Goal: Task Accomplishment & Management: Manage account settings

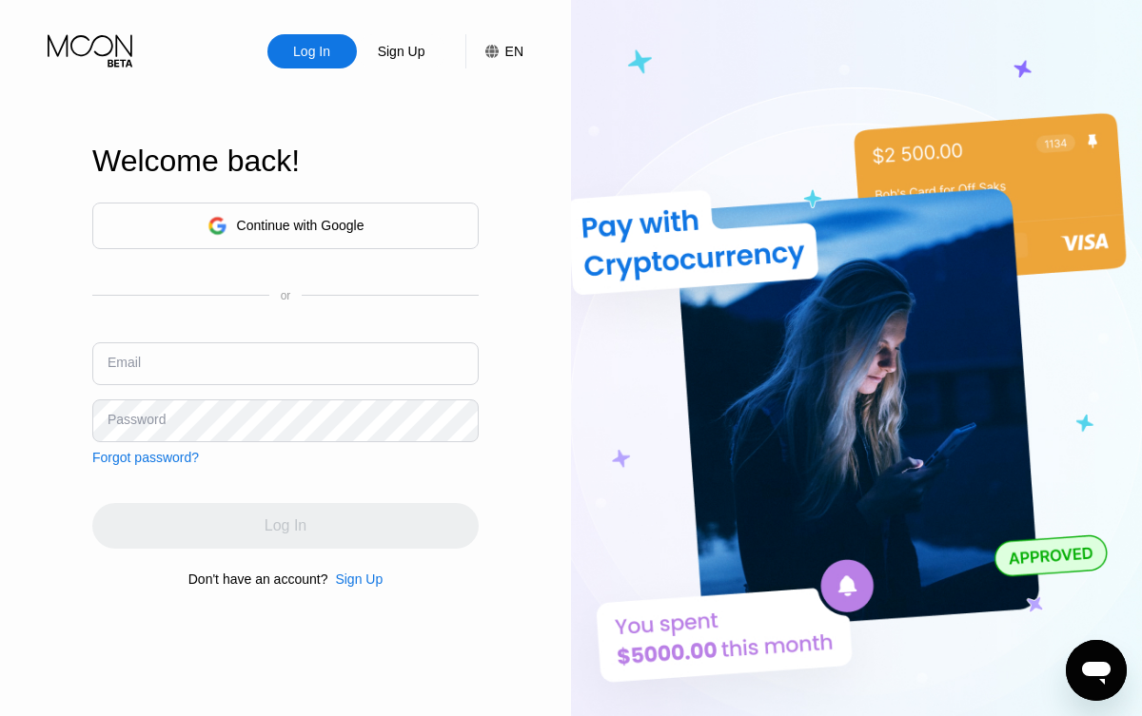
click at [369, 233] on div "Continue with Google" at bounding box center [285, 226] width 386 height 47
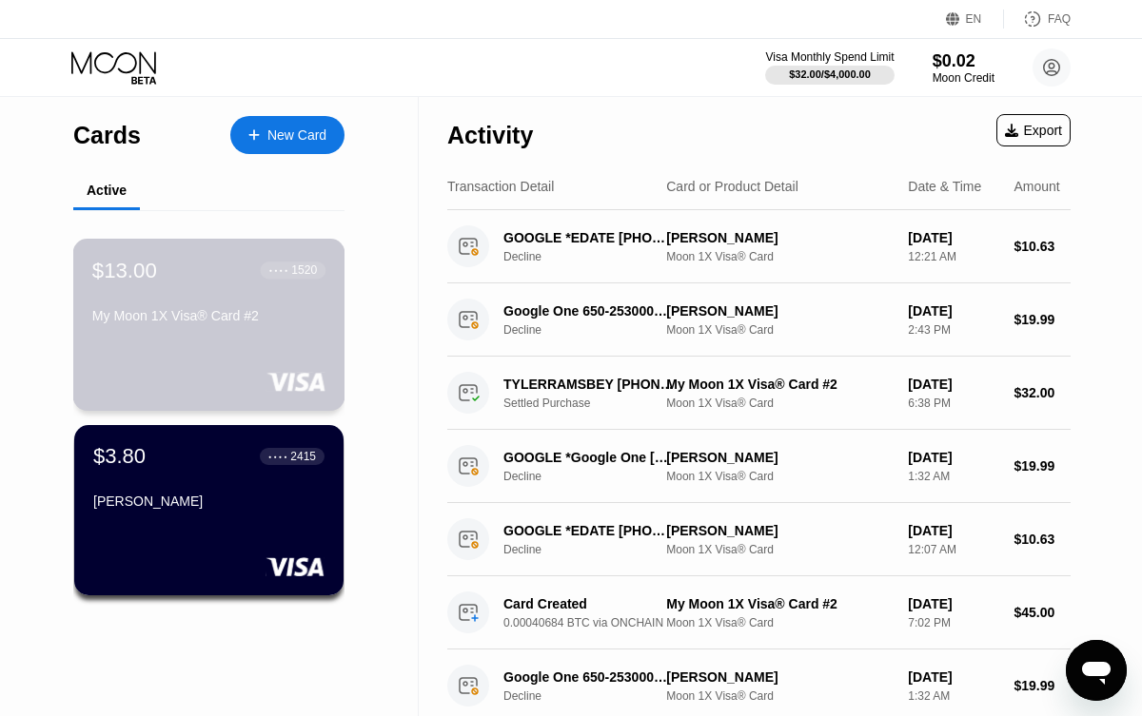
click at [187, 352] on div "$13.00 ● ● ● ● 1520 My Moon 1X Visa® Card #2" at bounding box center [209, 325] width 272 height 172
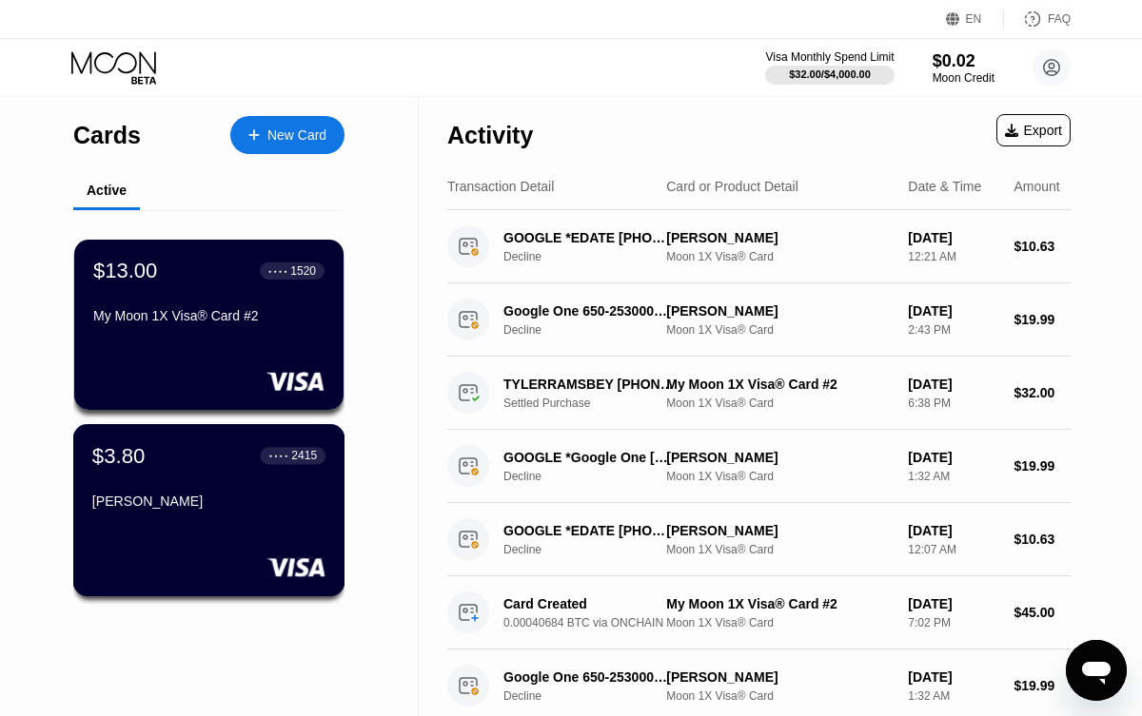
click at [284, 453] on div "● ● ● ●" at bounding box center [278, 456] width 19 height 6
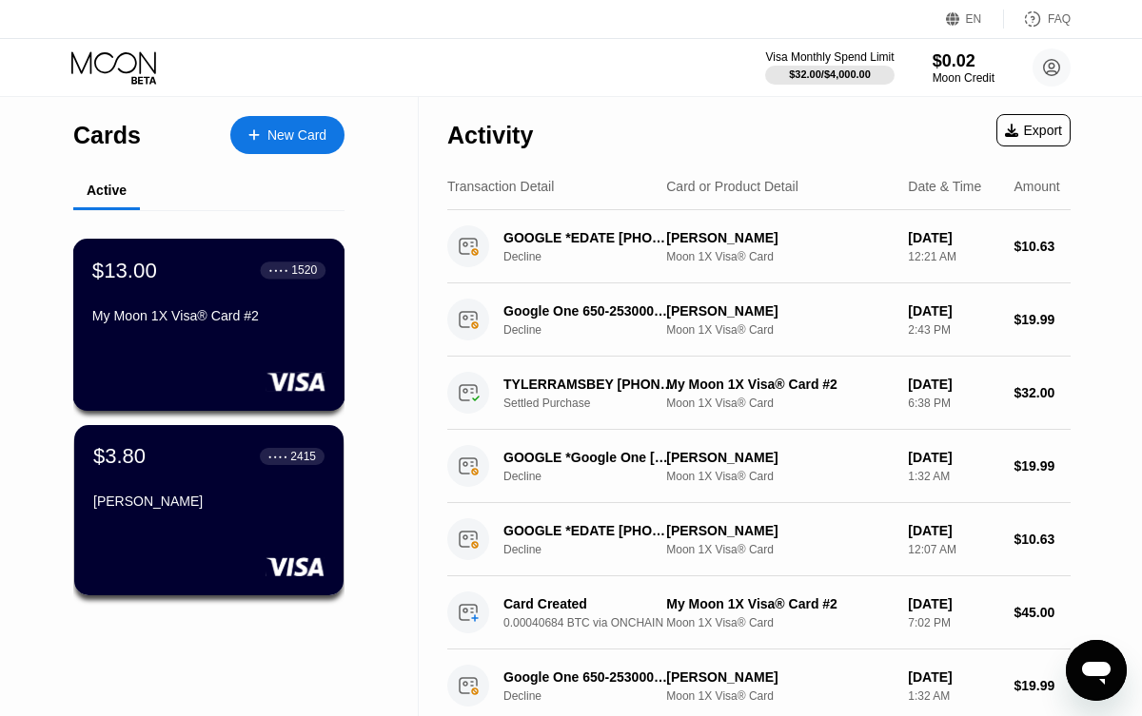
click at [290, 263] on div "● ● ● ● 1520" at bounding box center [294, 270] width 66 height 17
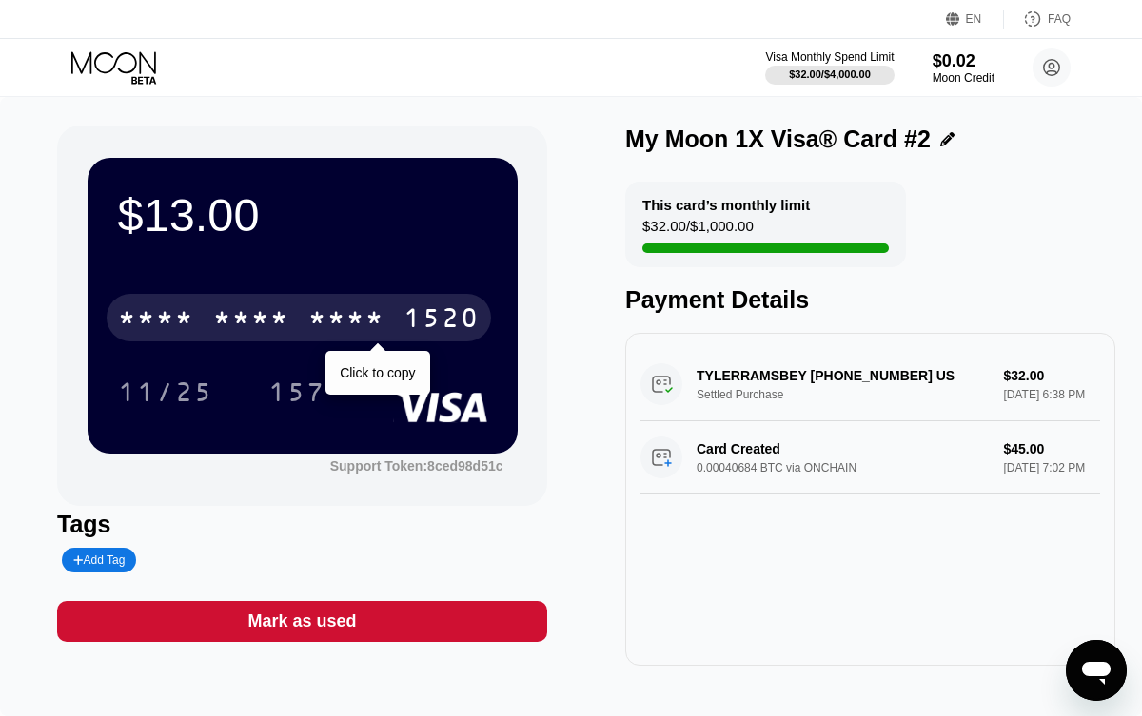
click at [277, 337] on div "* * * * * * * * * * * * 1520" at bounding box center [299, 318] width 384 height 48
click at [274, 309] on div "6500" at bounding box center [251, 320] width 76 height 30
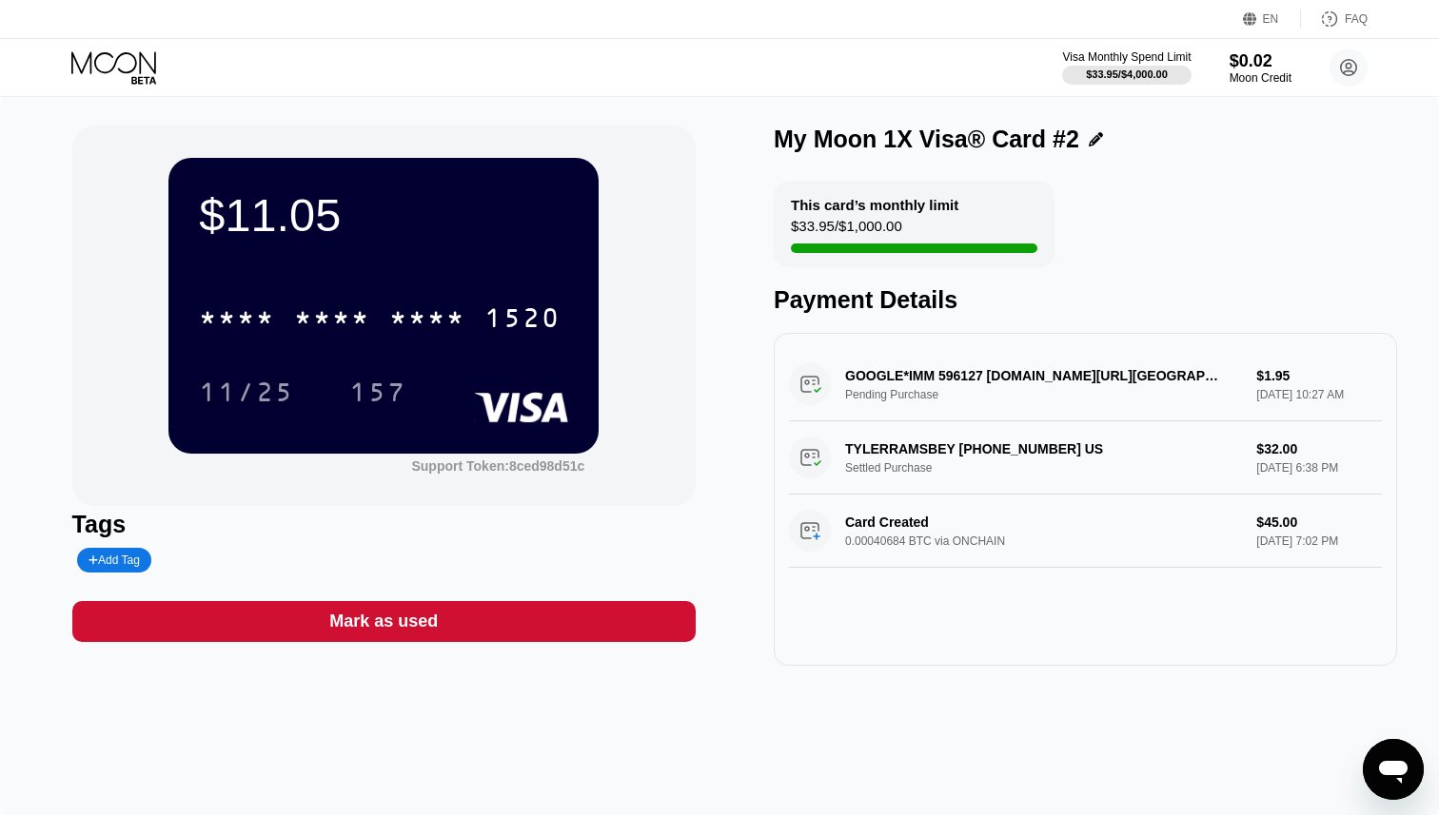
click at [108, 63] on icon at bounding box center [115, 67] width 88 height 33
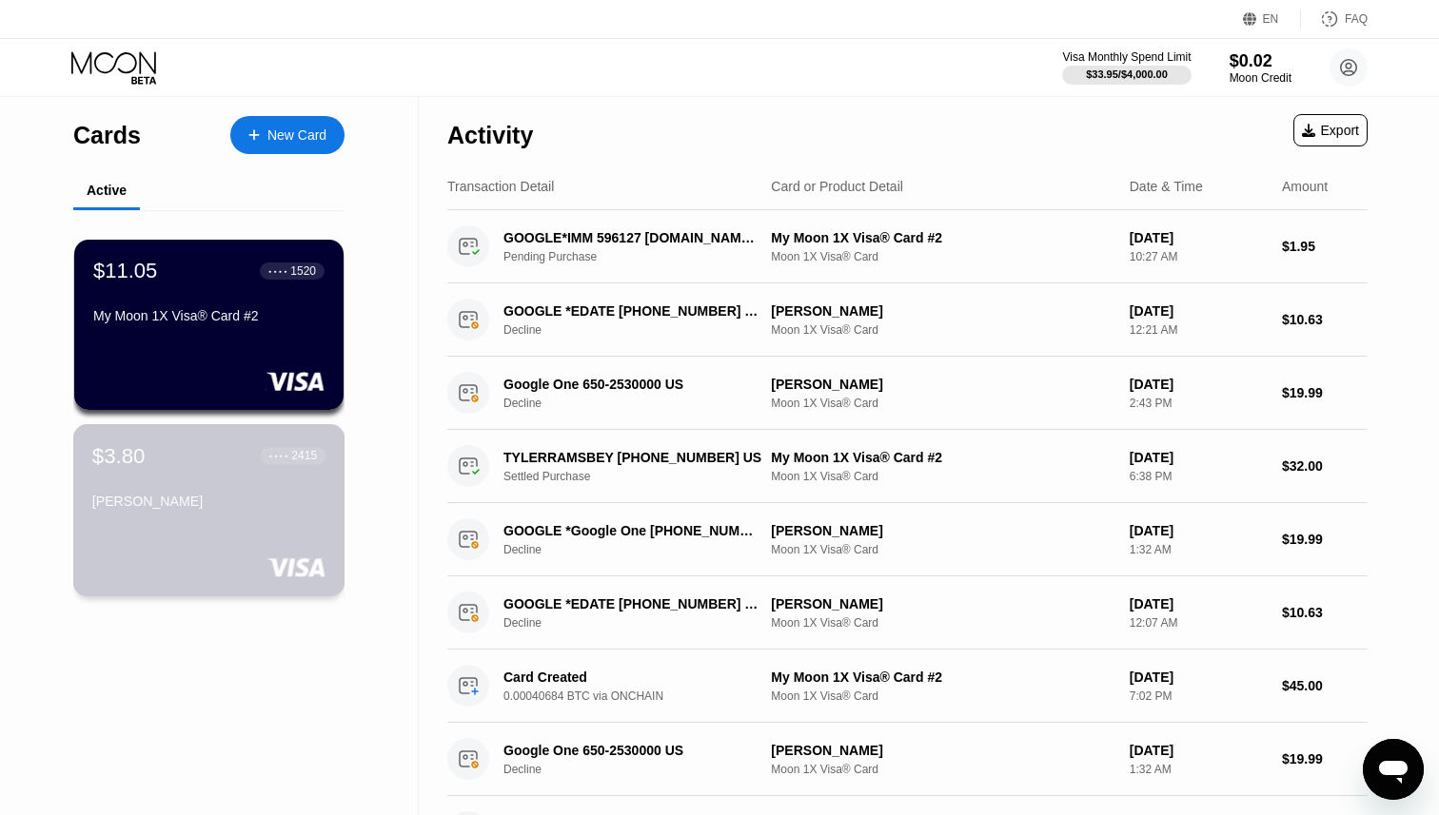
click at [147, 480] on div "$3.80 ● ● ● ● 2415 [PERSON_NAME]" at bounding box center [208, 479] width 233 height 73
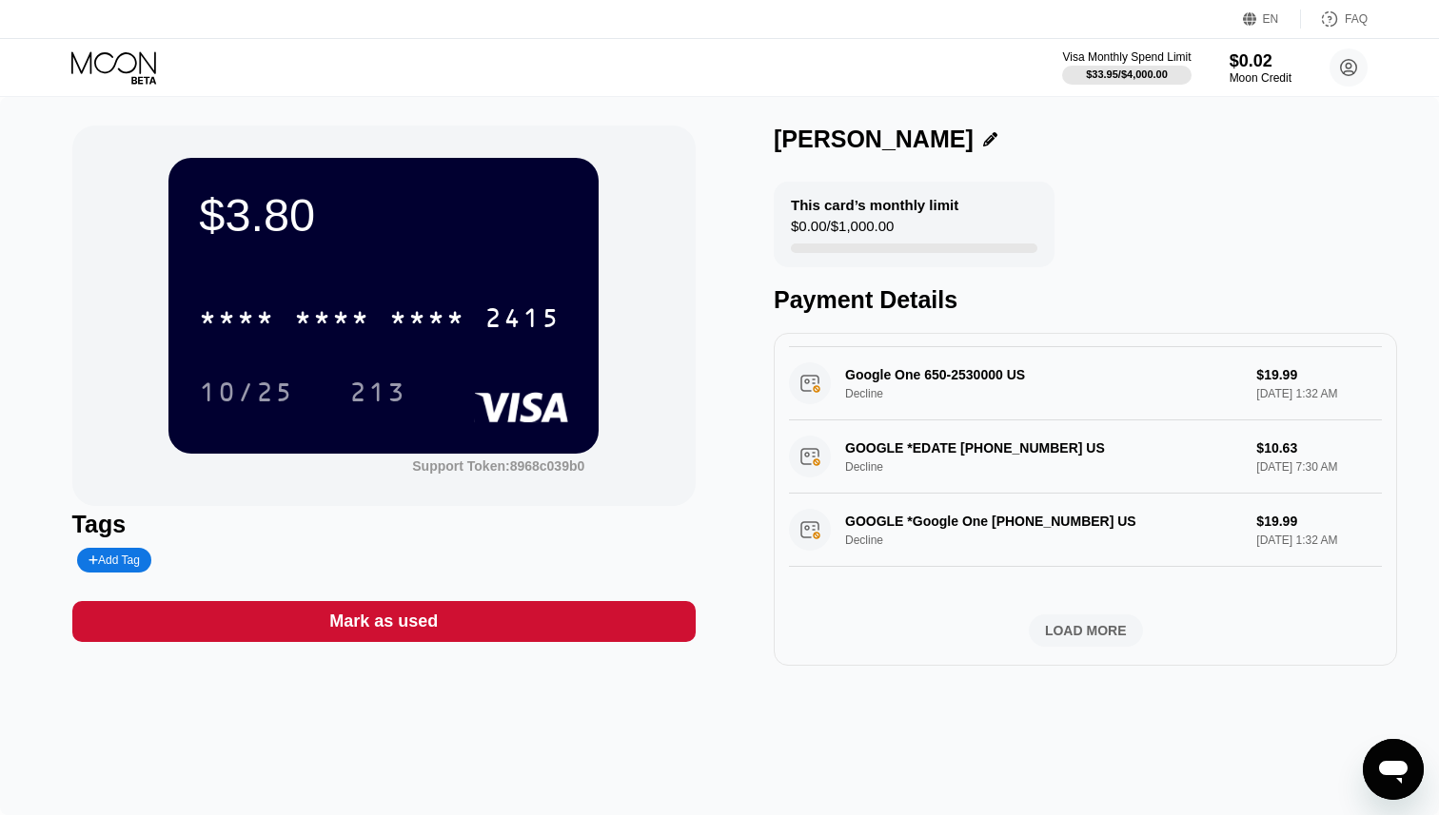
scroll to position [673, 0]
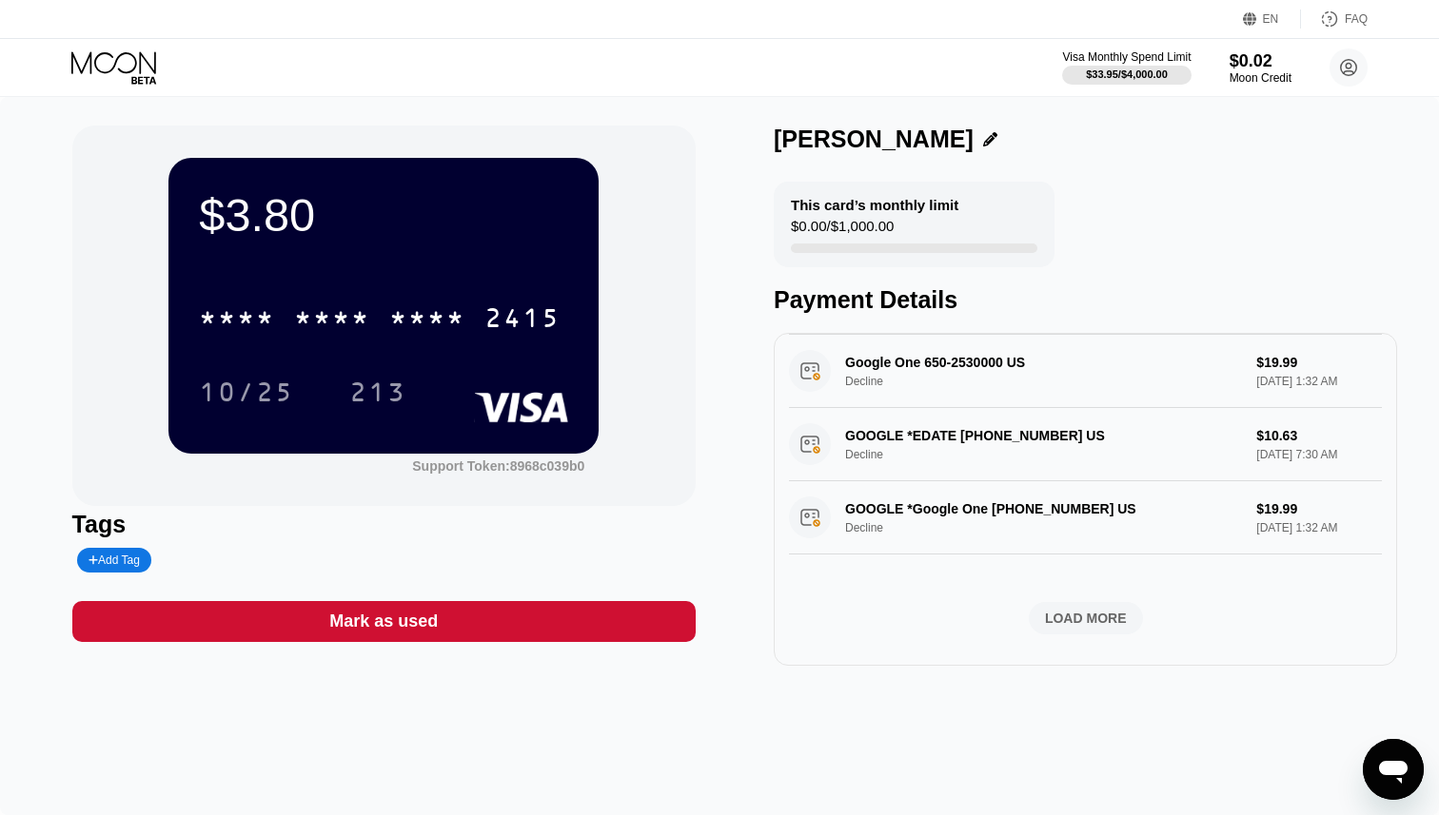
click at [423, 374] on div "213" at bounding box center [392, 392] width 86 height 48
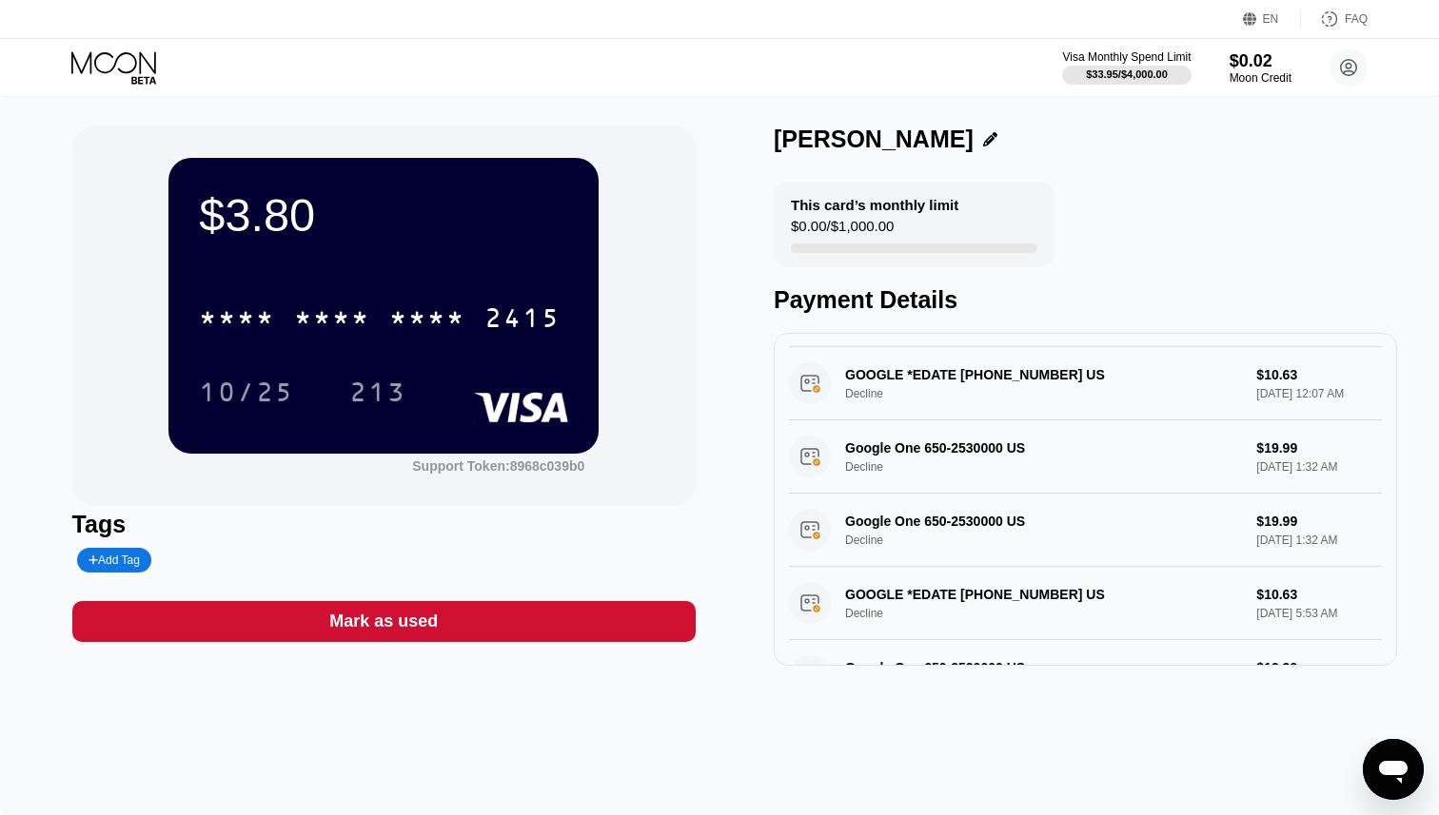
scroll to position [0, 0]
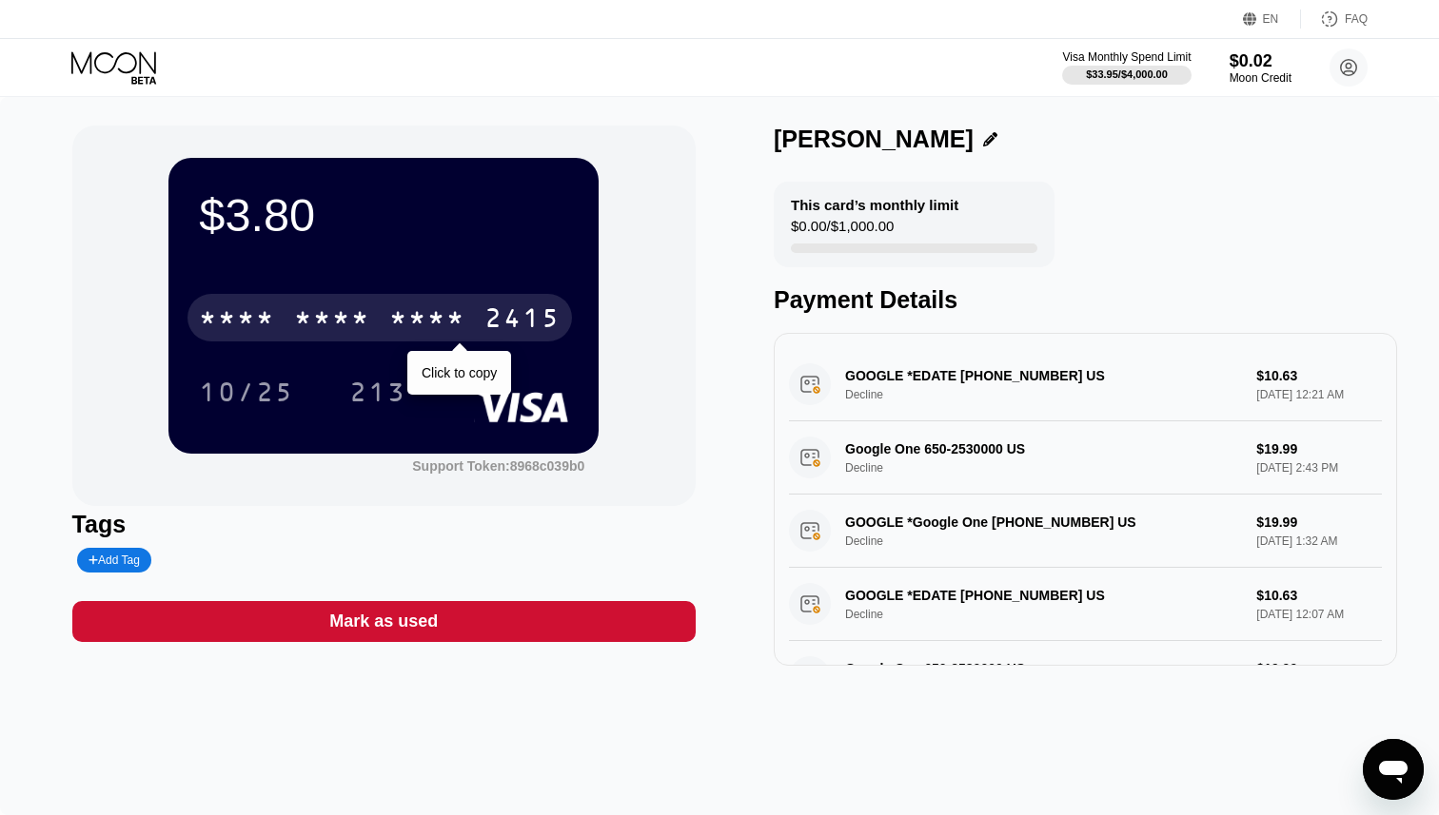
click at [330, 319] on div "* * * *" at bounding box center [332, 320] width 76 height 30
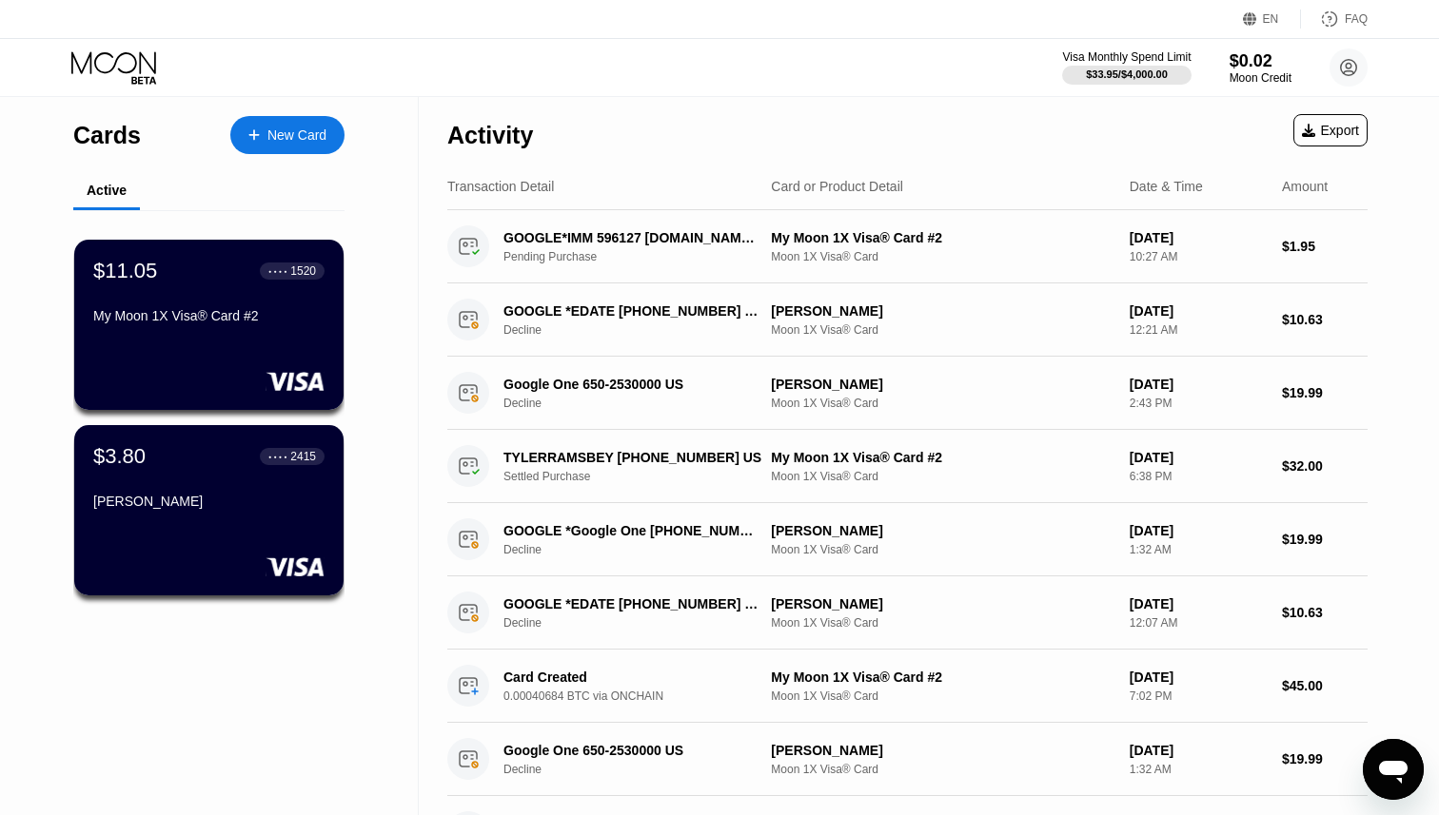
click at [228, 316] on div "My Moon 1X Visa® Card #2" at bounding box center [208, 315] width 231 height 15
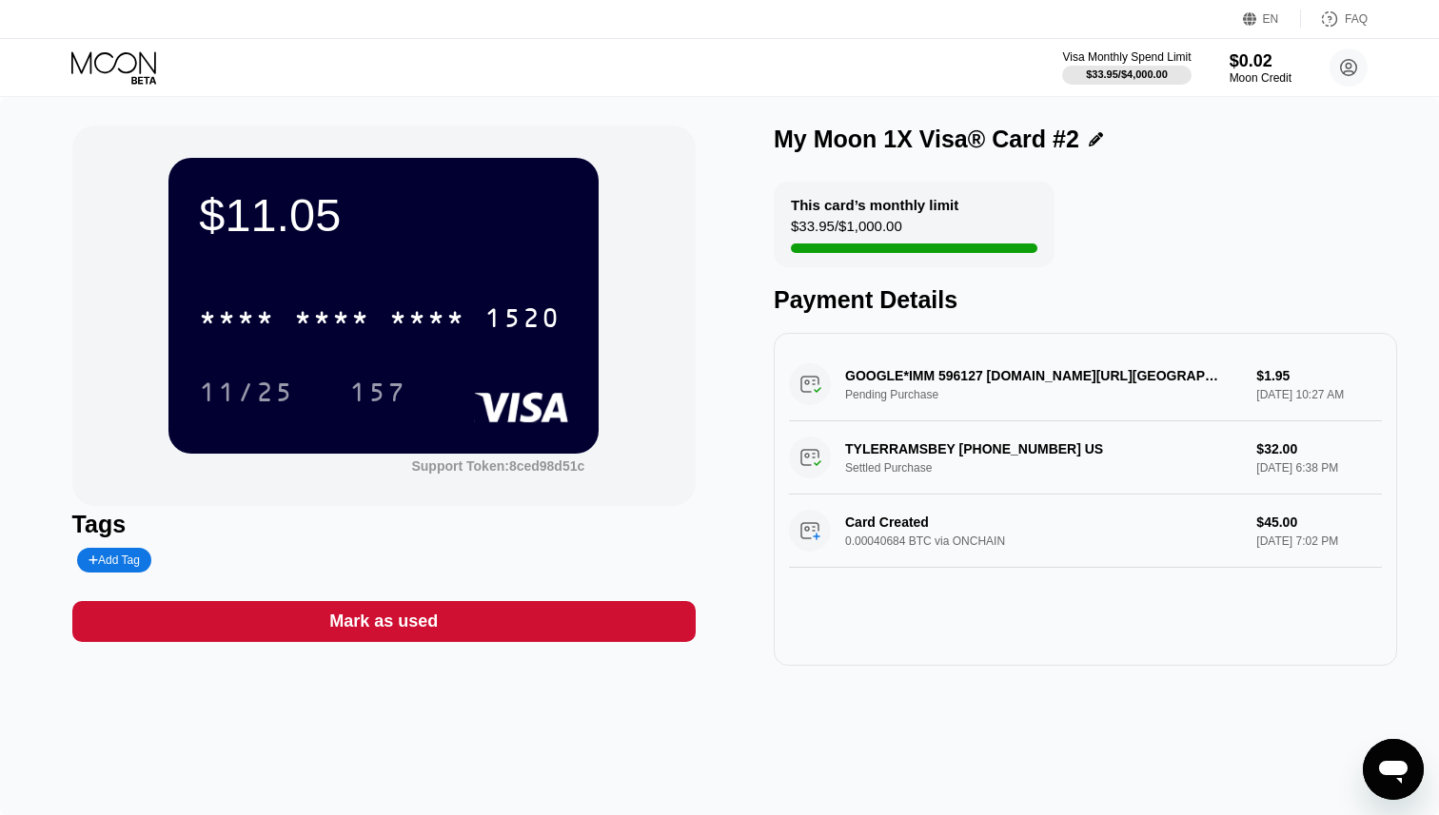
scroll to position [40, 0]
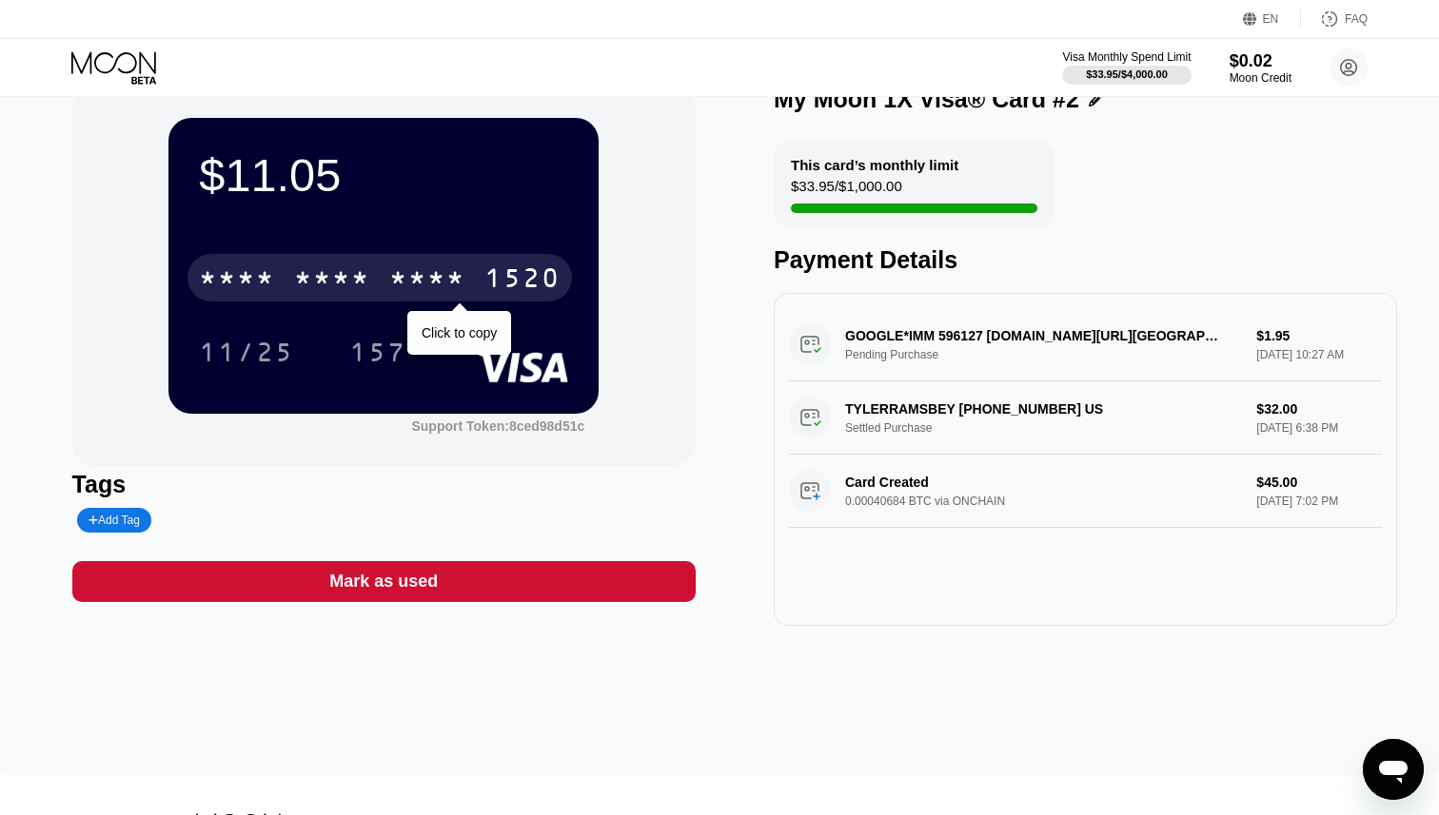
click at [457, 277] on div "* * * *" at bounding box center [427, 280] width 76 height 30
